Goal: Check status: Check status

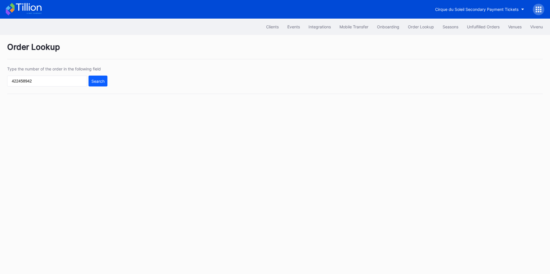
click at [53, 84] on input "422458942" at bounding box center [47, 81] width 80 height 11
click at [93, 82] on div "Search" at bounding box center [97, 81] width 13 height 5
click at [47, 85] on input "741356830" at bounding box center [47, 81] width 80 height 11
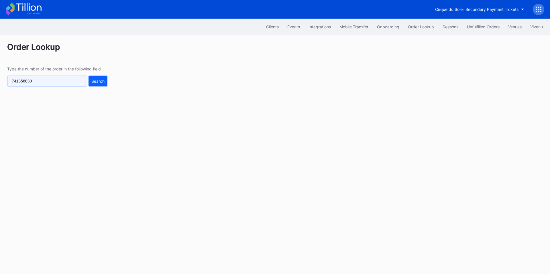
click at [47, 85] on input "741356830" at bounding box center [47, 81] width 80 height 11
paste input "494683747"
click at [107, 79] on button "Search" at bounding box center [98, 81] width 19 height 11
click at [54, 83] on input "494683747" at bounding box center [47, 81] width 80 height 11
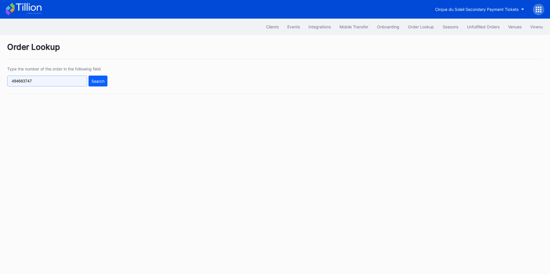
click at [54, 83] on input "494683747" at bounding box center [47, 81] width 80 height 11
paste input "227283774"
type input "227283774"
click at [100, 78] on button "Search" at bounding box center [98, 81] width 19 height 11
